Goal: Find specific page/section: Find specific page/section

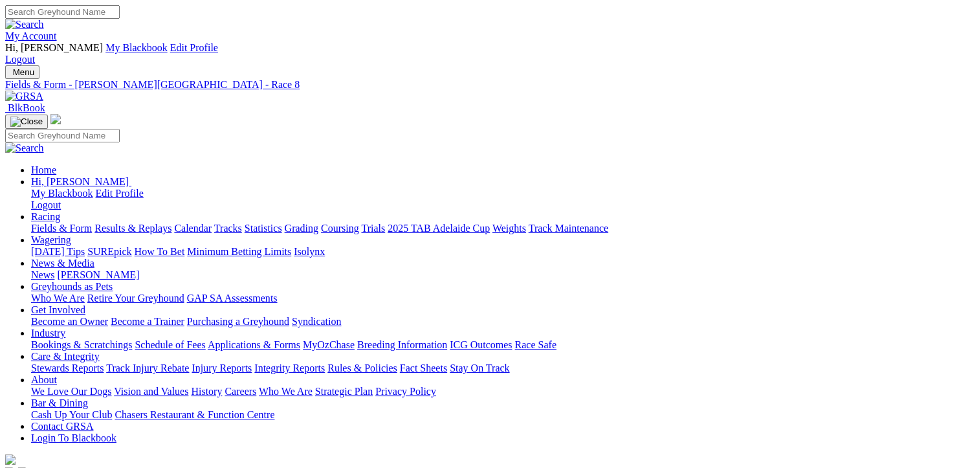
click at [48, 223] on link "Fields & Form" at bounding box center [61, 228] width 61 height 11
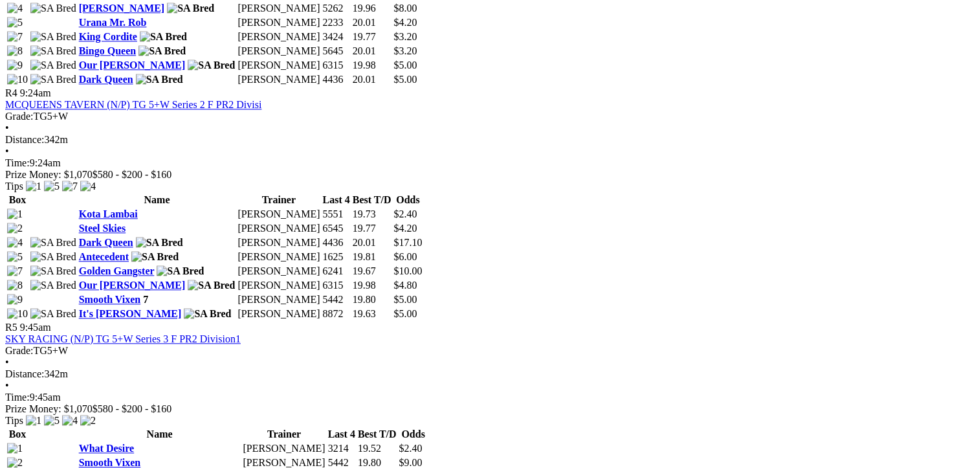
scroll to position [1294, 0]
